Goal: Find specific page/section: Find specific page/section

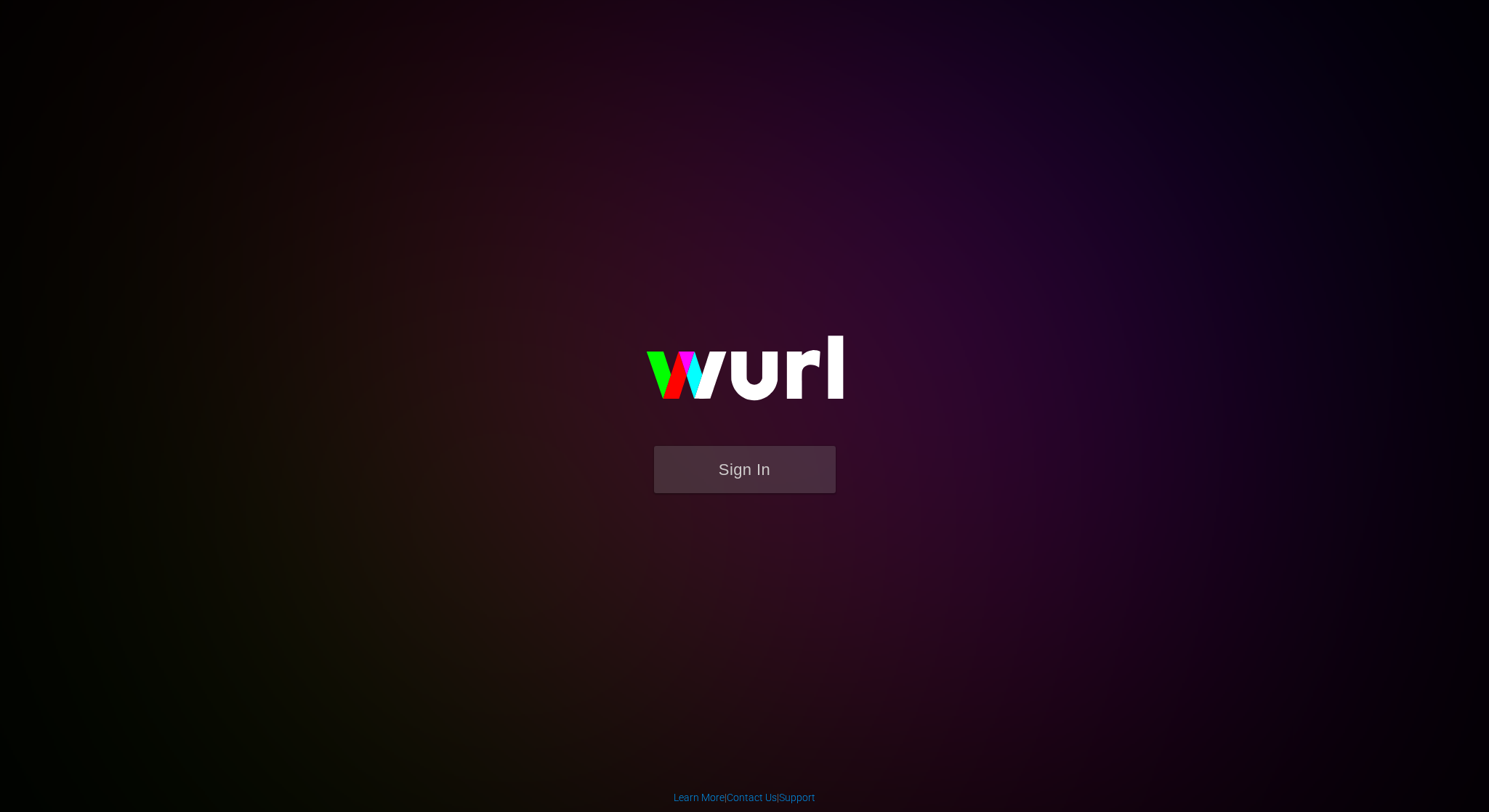
click at [774, 470] on button "Sign In" at bounding box center [745, 469] width 182 height 47
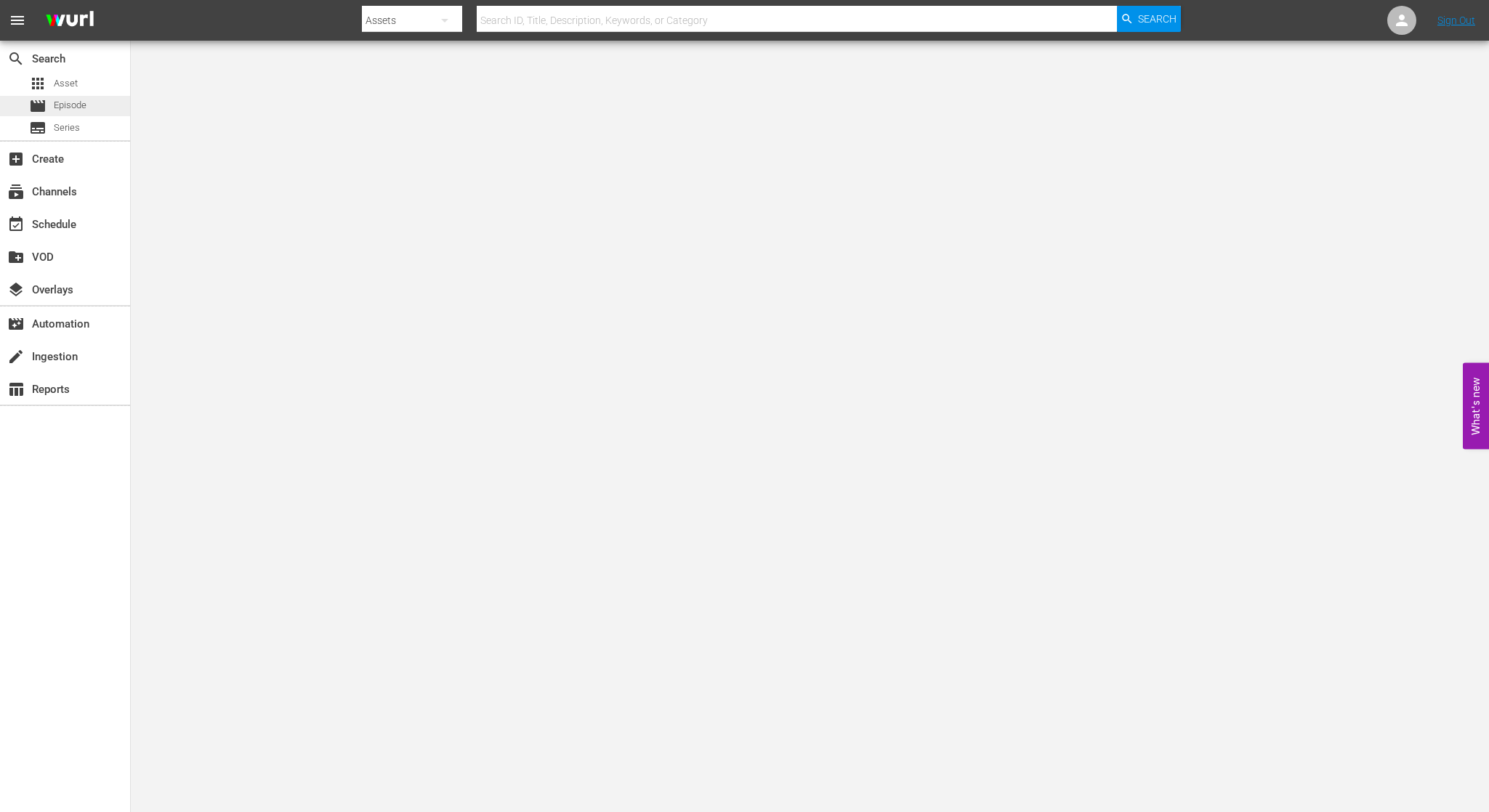
click at [78, 112] on span "Episode" at bounding box center [70, 105] width 32 height 15
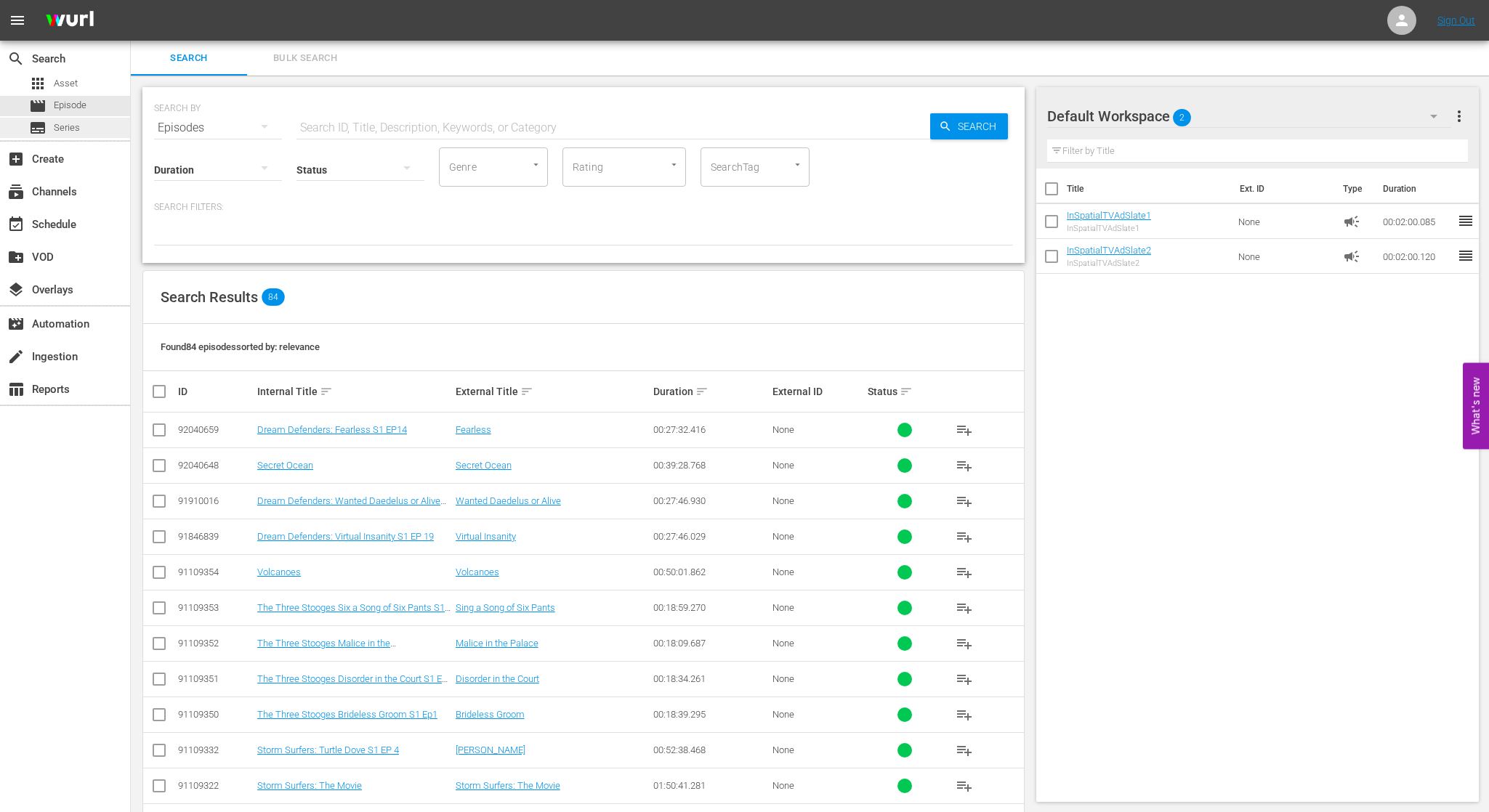
scroll to position [9, 0]
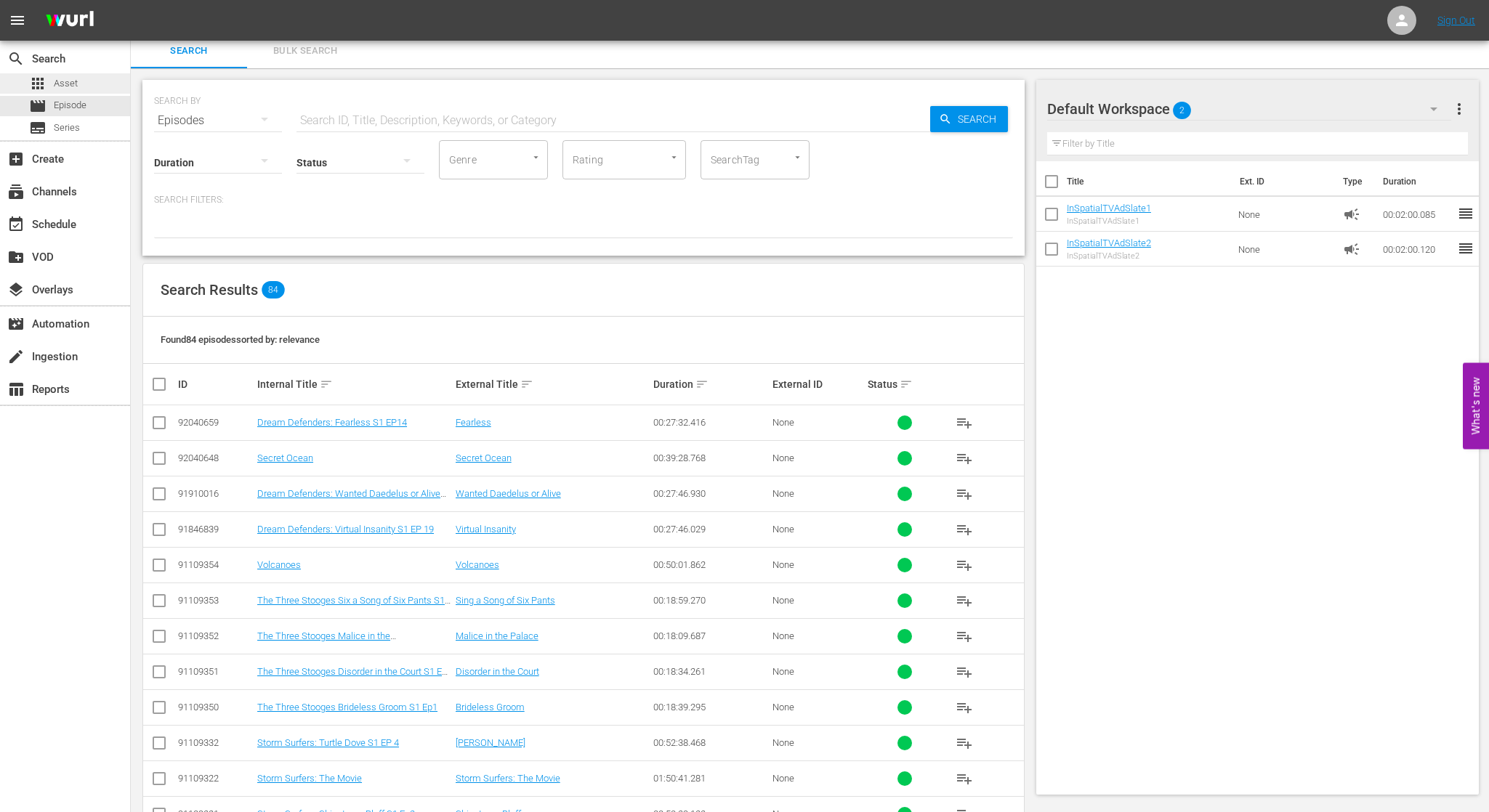
click at [93, 82] on div "apps Asset" at bounding box center [65, 84] width 130 height 20
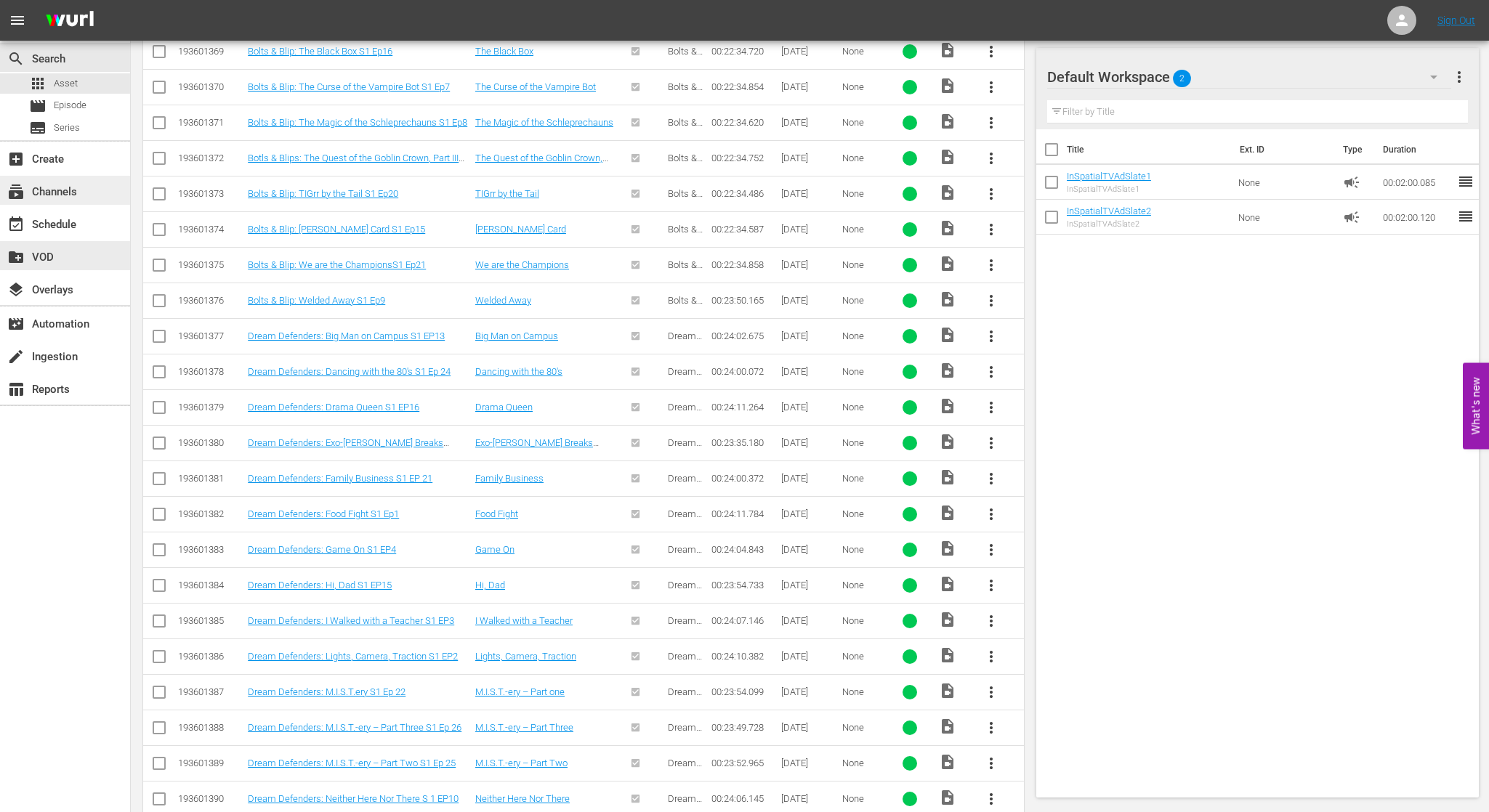
scroll to position [2661, 0]
click at [81, 127] on div "subtitles Series" at bounding box center [65, 128] width 130 height 20
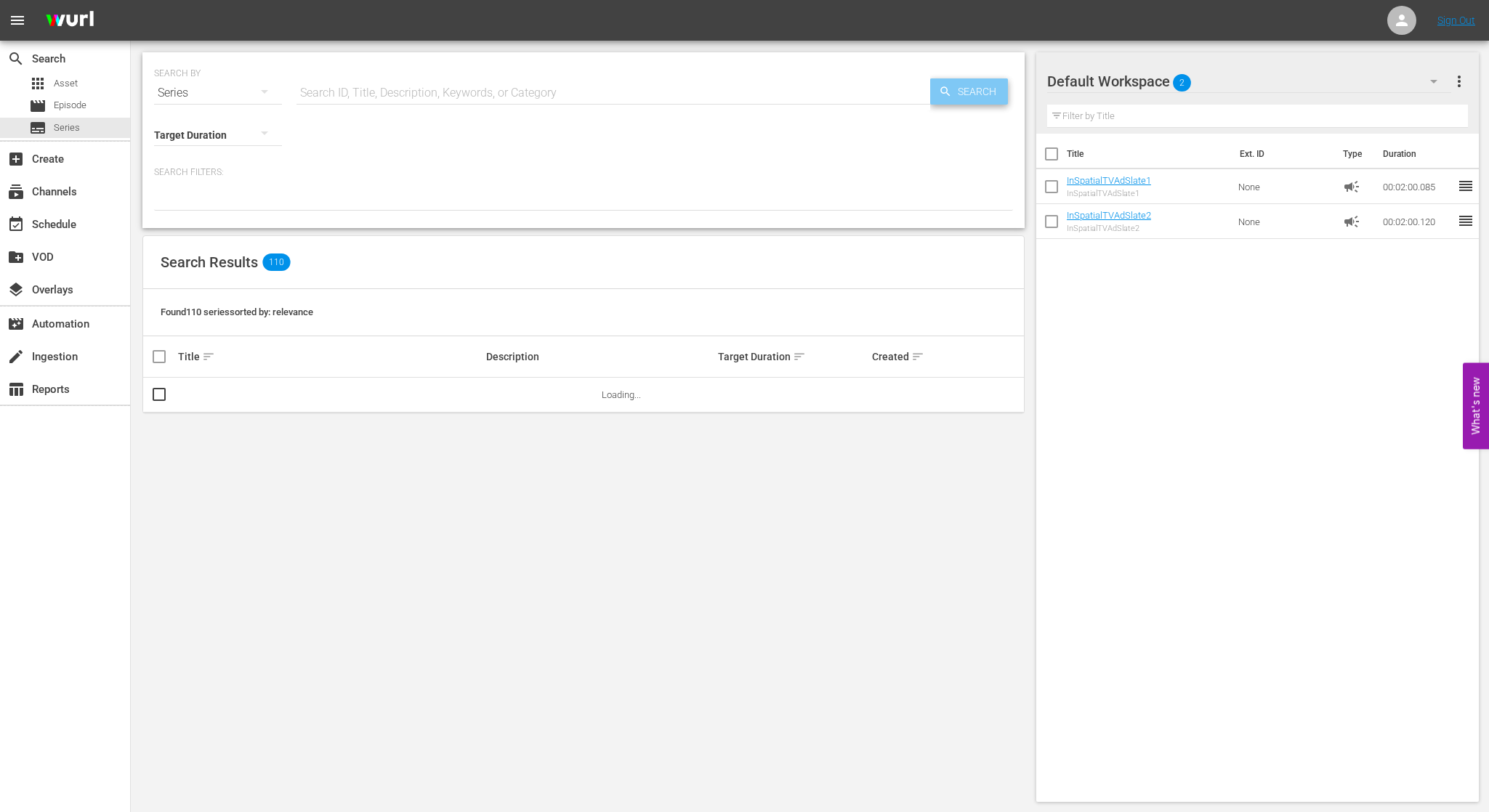
click at [975, 89] on span "Search" at bounding box center [979, 91] width 56 height 26
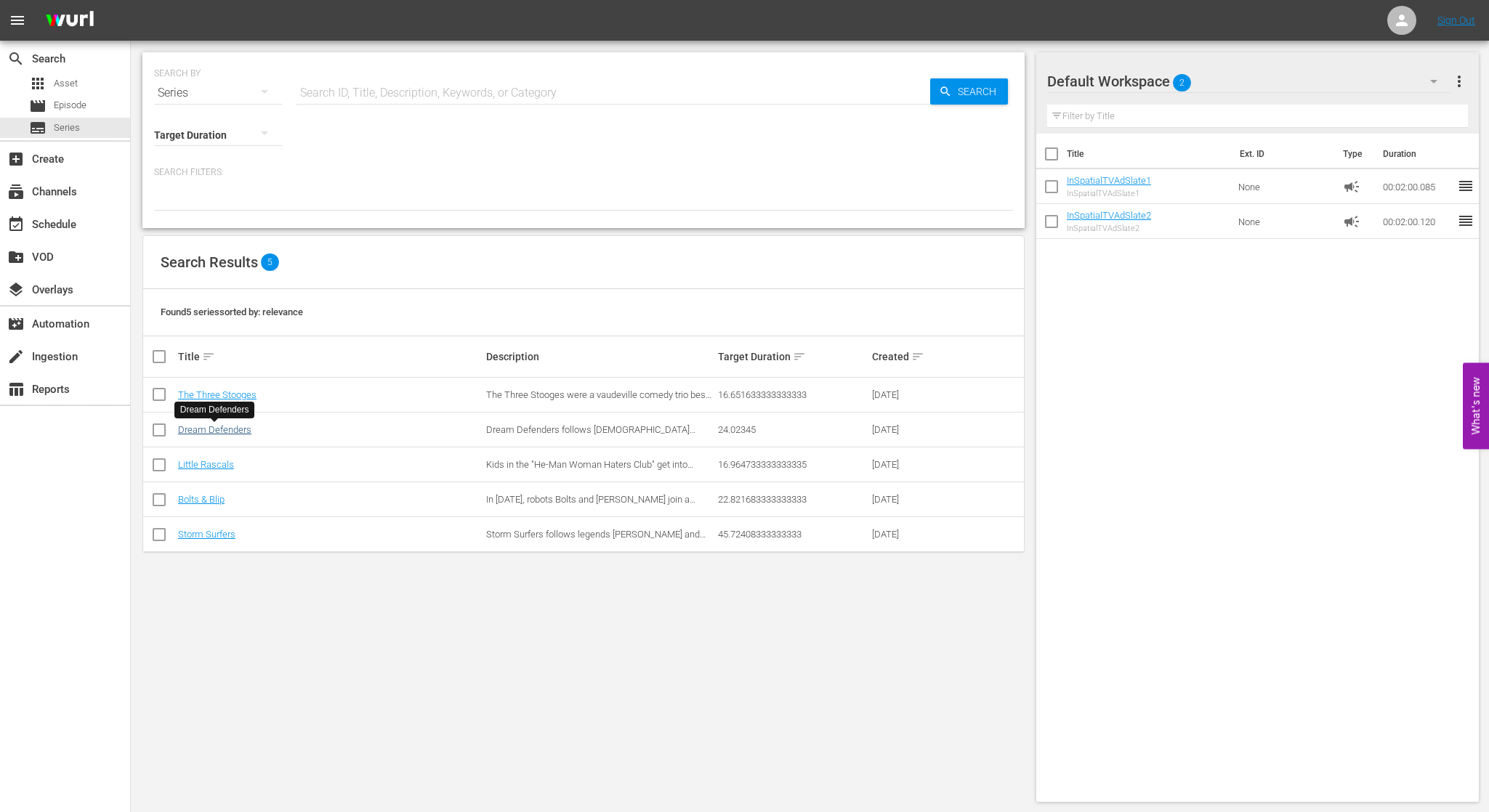
click at [238, 430] on link "Dream Defenders" at bounding box center [214, 429] width 73 height 11
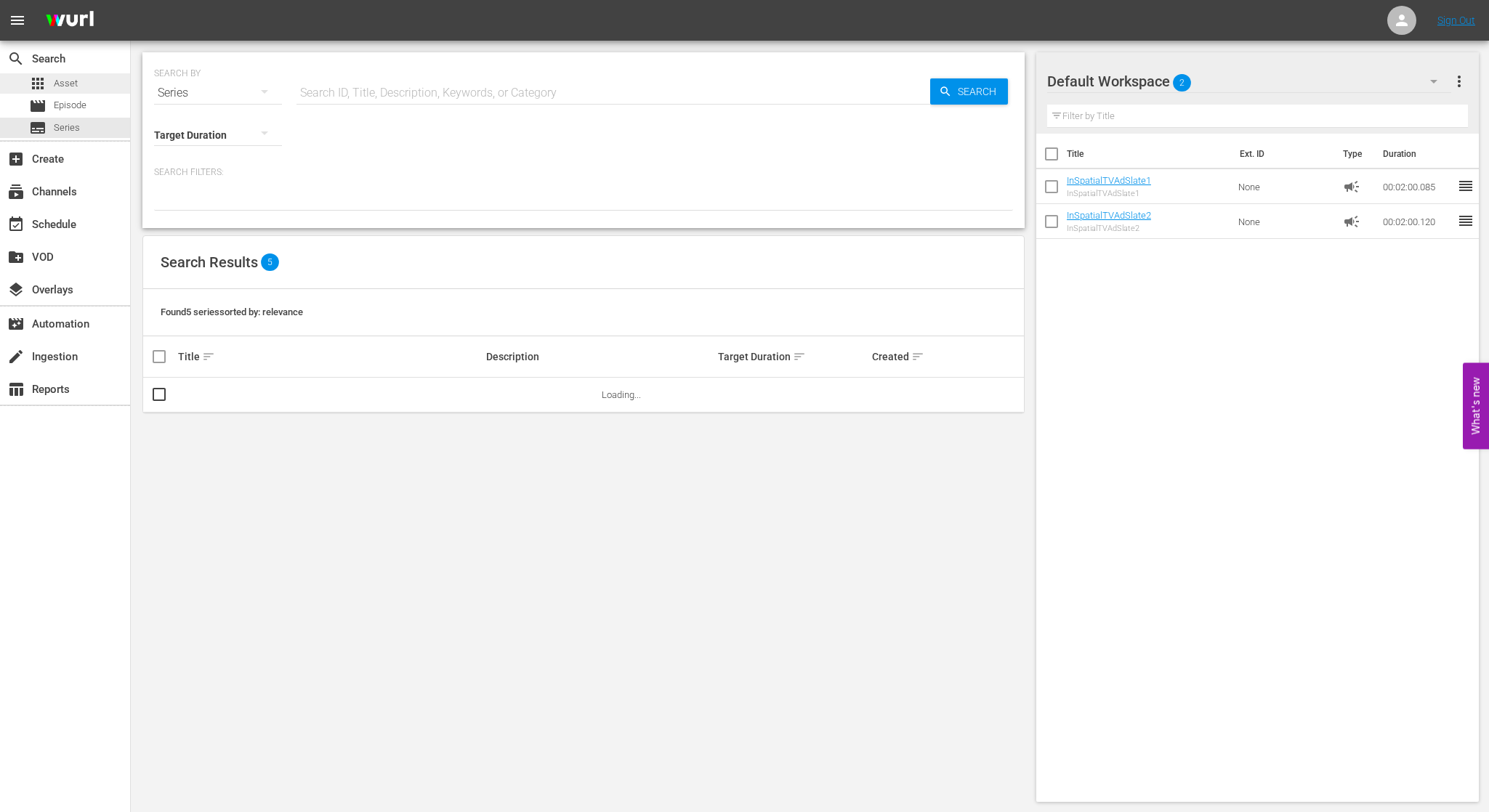
click at [96, 85] on div "apps Asset" at bounding box center [65, 84] width 130 height 20
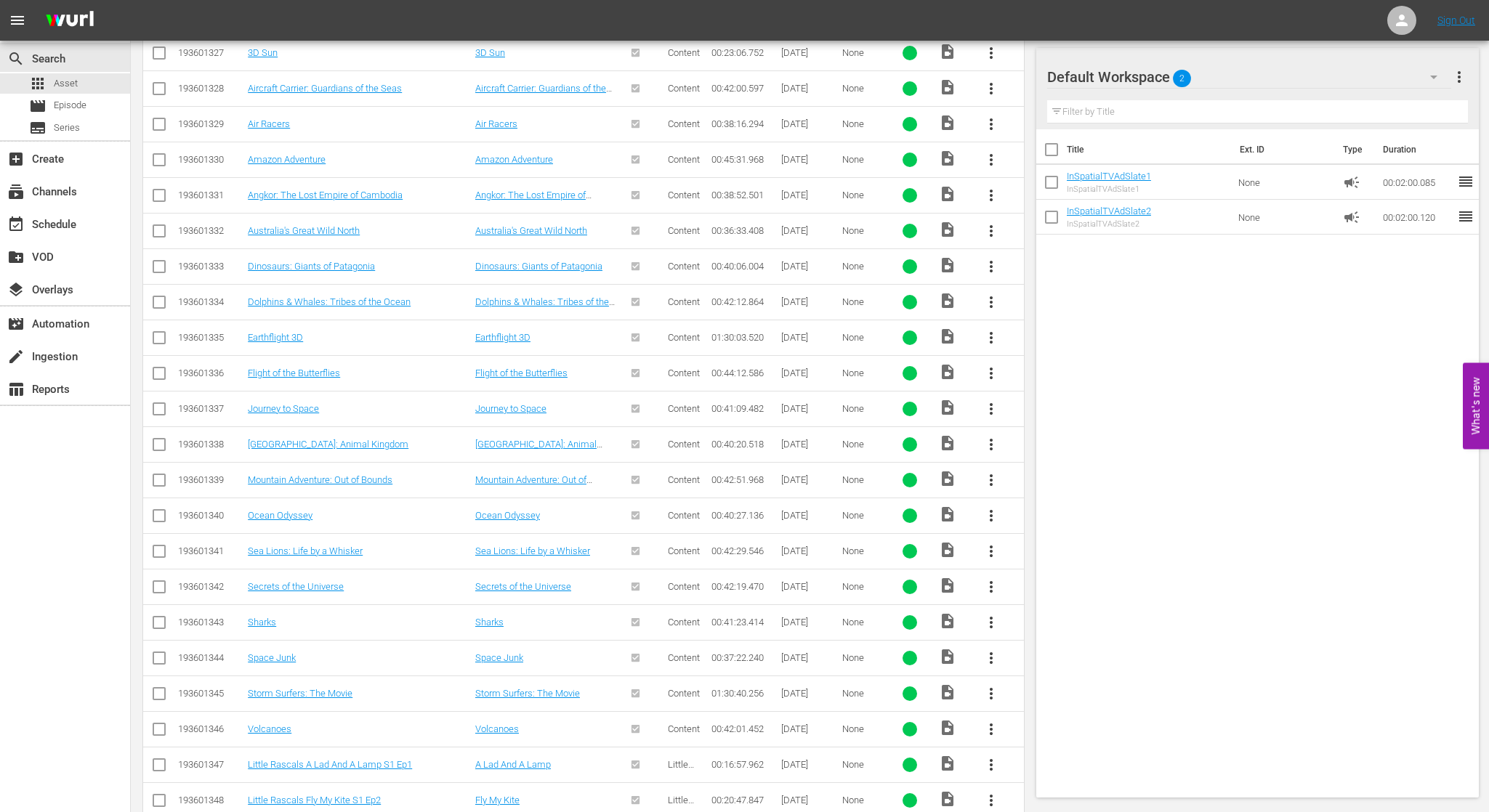
scroll to position [1174, 0]
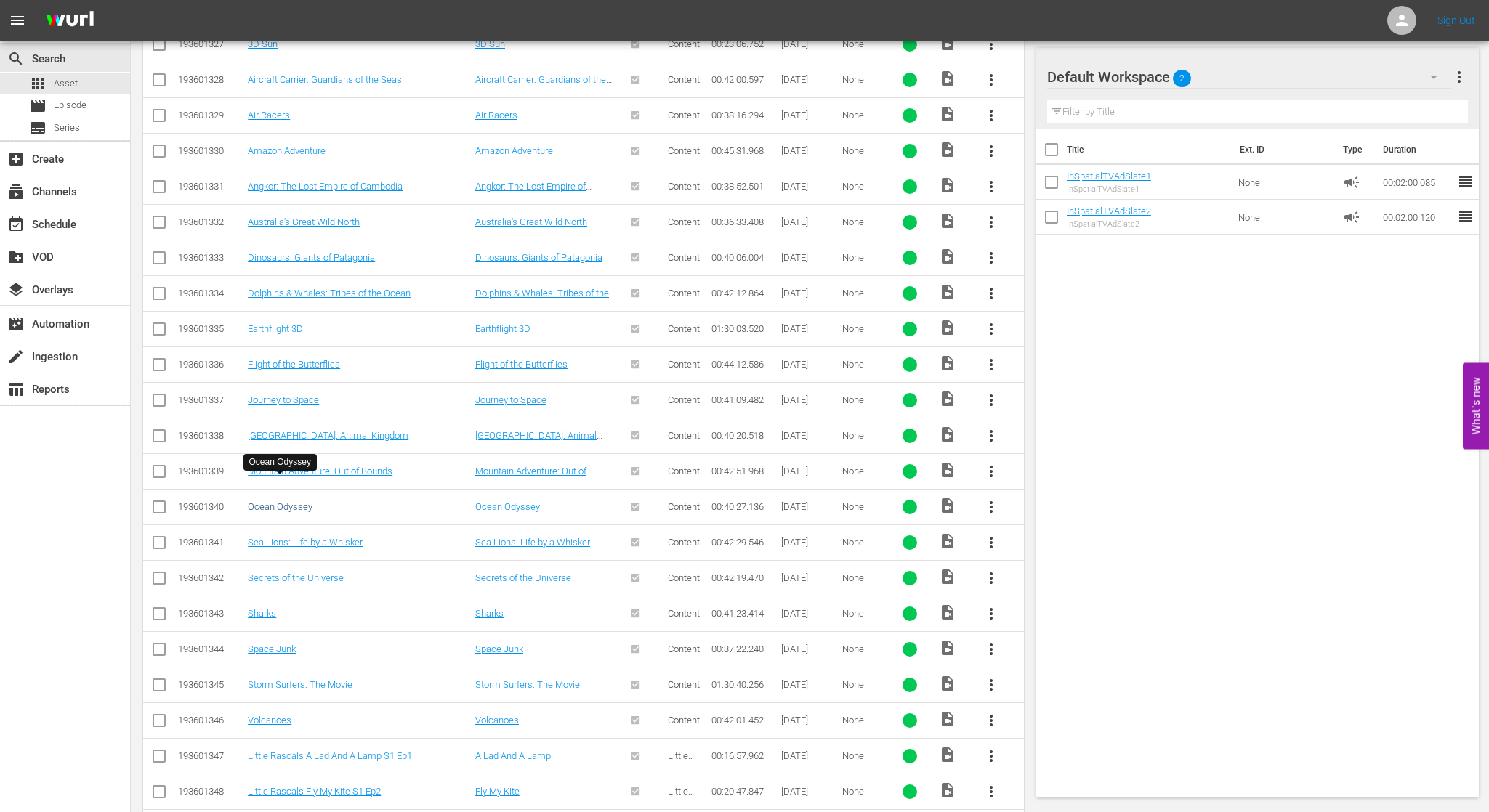
click at [267, 501] on link "Ocean Odyssey" at bounding box center [280, 506] width 65 height 11
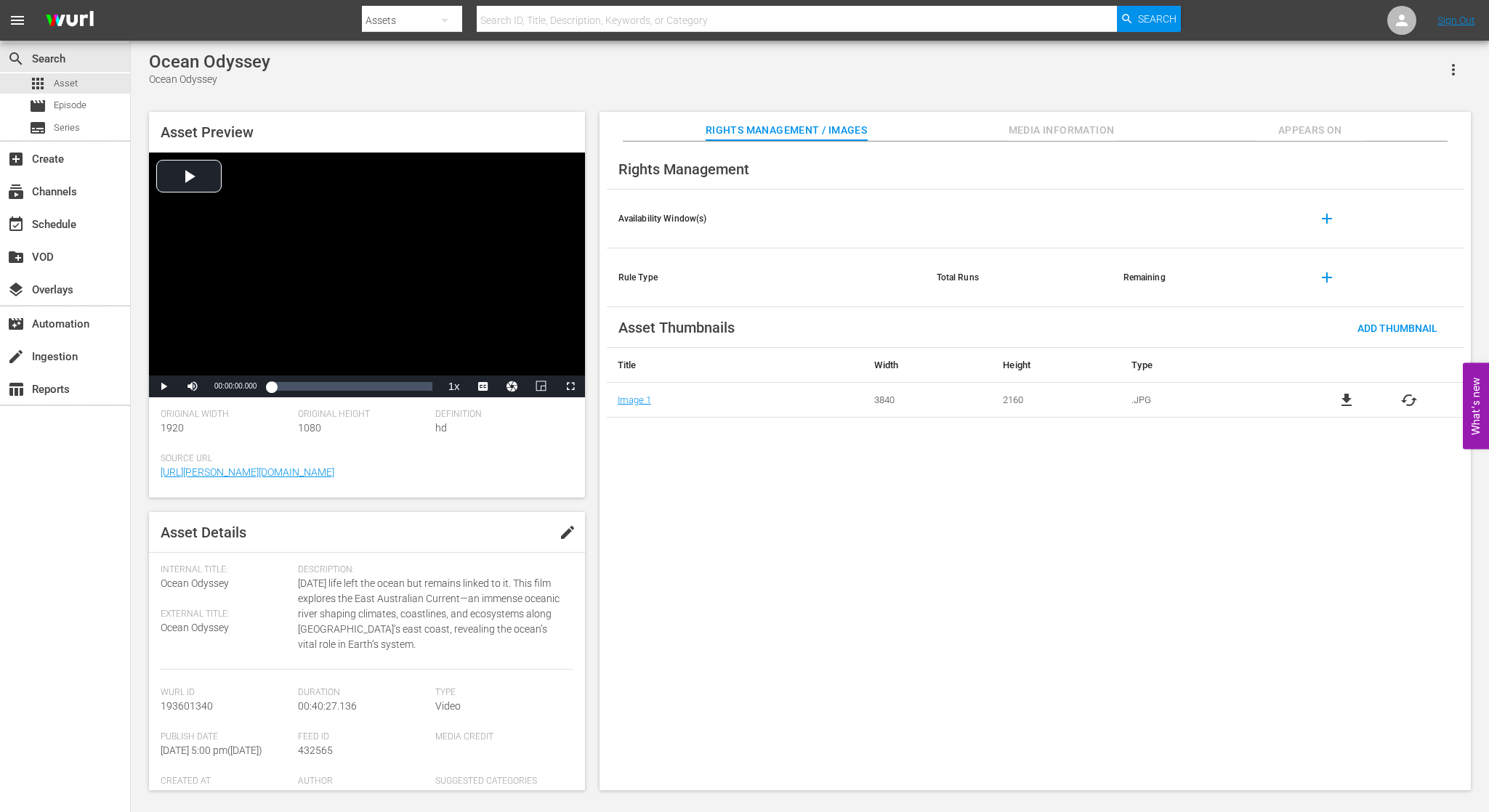
scroll to position [1, 0]
click at [1074, 134] on span "Media Information" at bounding box center [1062, 130] width 109 height 18
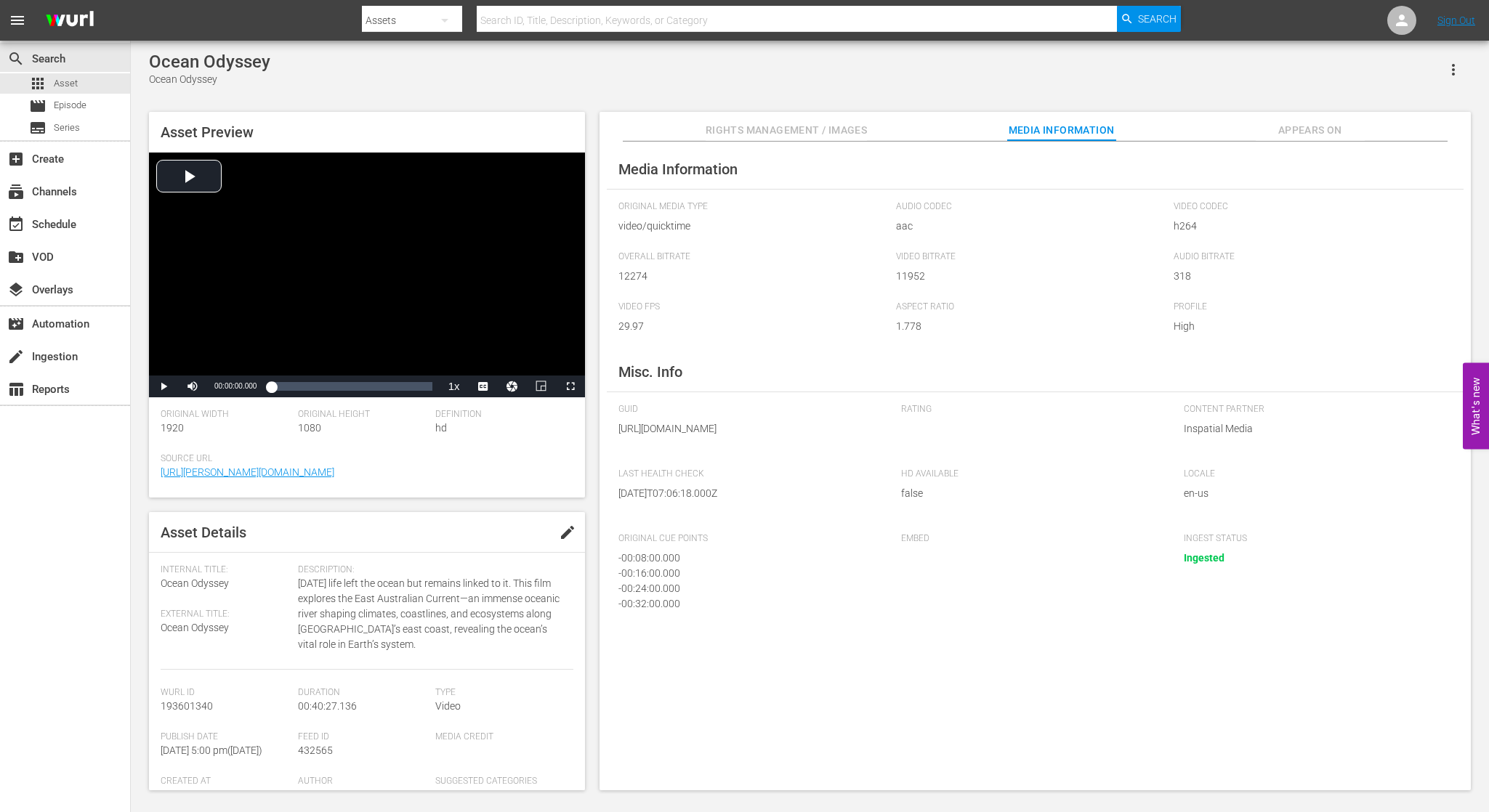
scroll to position [0, 0]
click at [1287, 131] on span "Appears On" at bounding box center [1310, 130] width 109 height 18
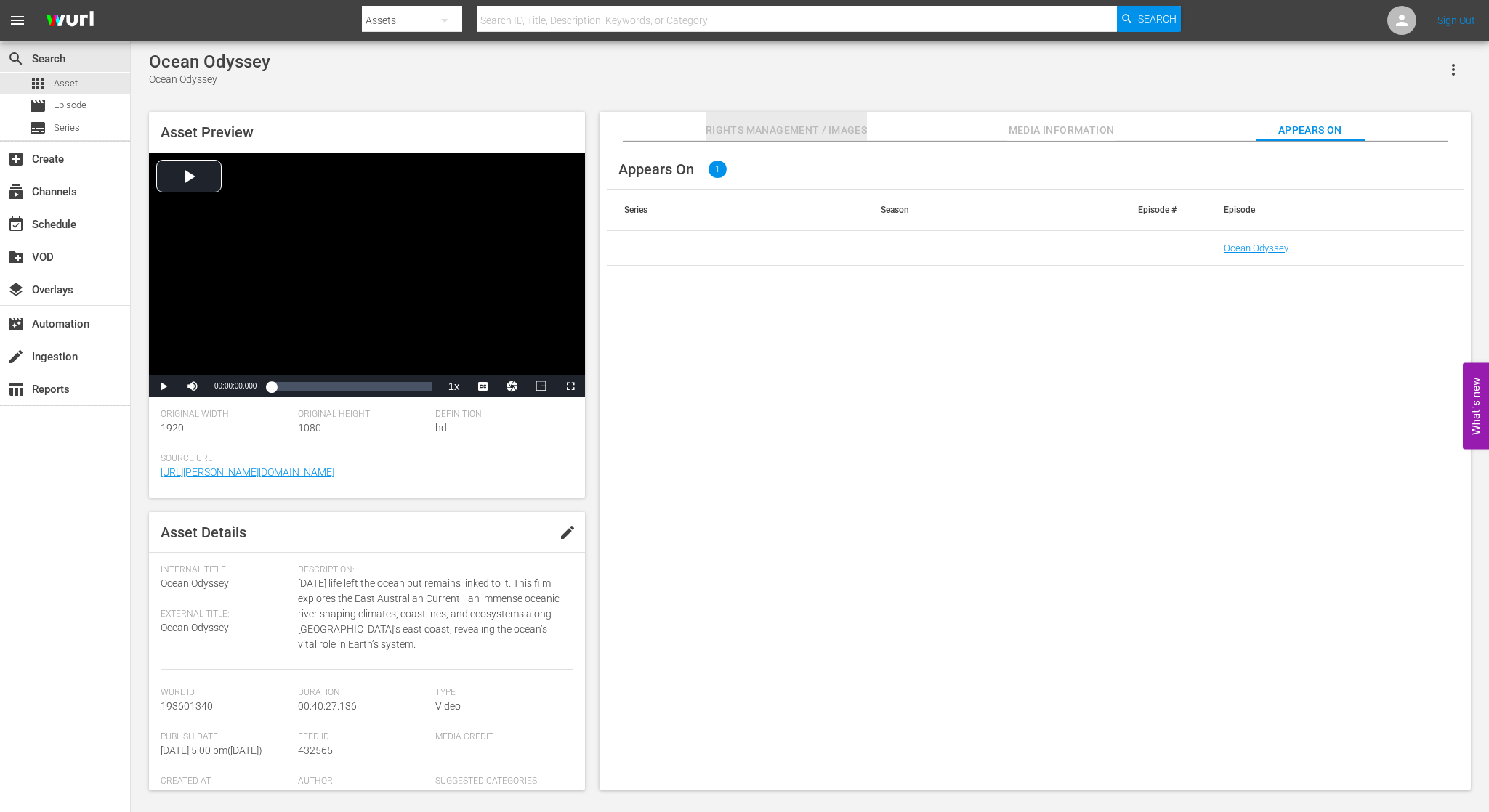
click at [795, 132] on span "Rights Management / Images" at bounding box center [786, 130] width 161 height 18
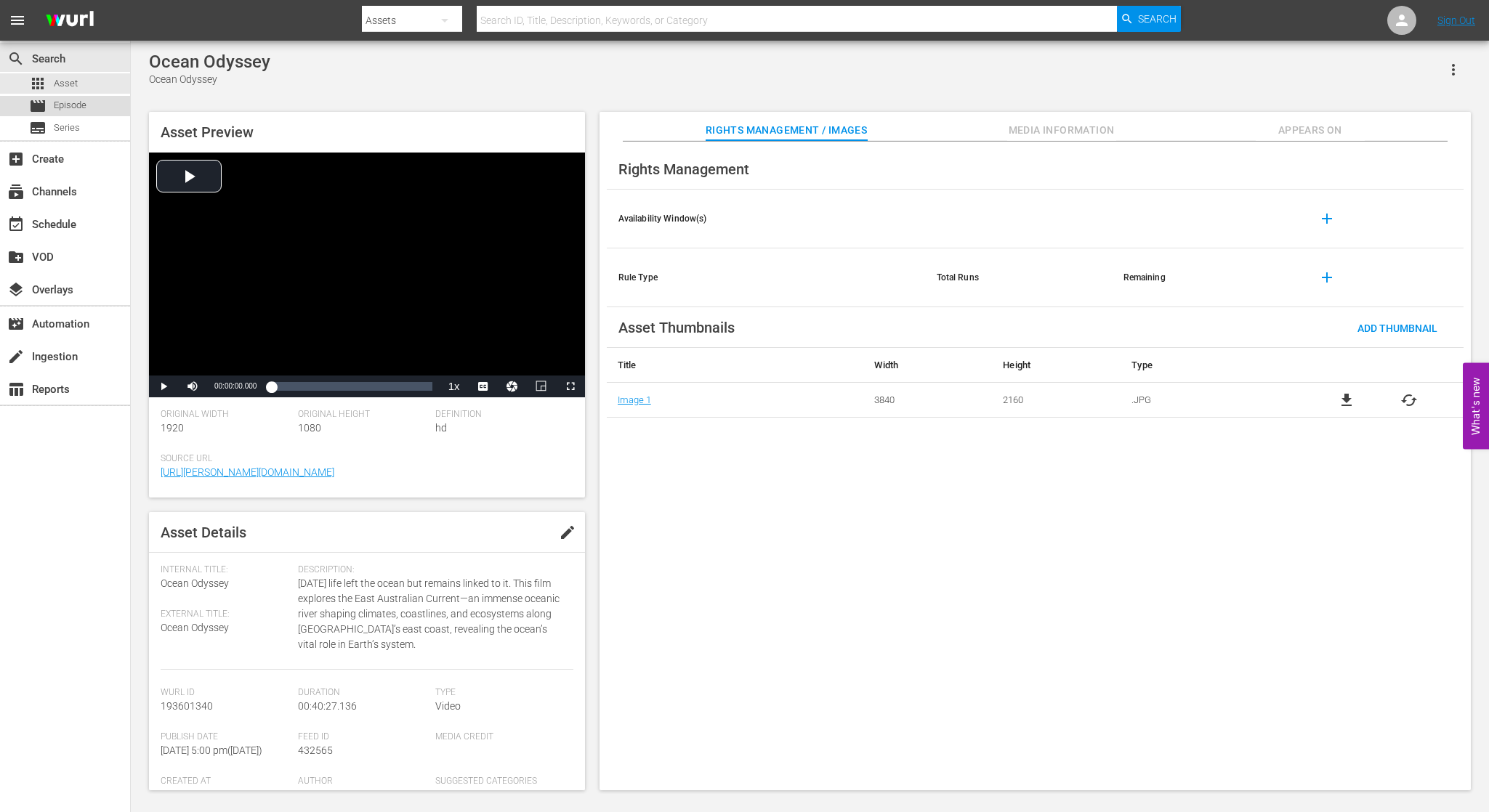
click at [79, 102] on span "Episode" at bounding box center [70, 105] width 32 height 15
